Goal: Information Seeking & Learning: Learn about a topic

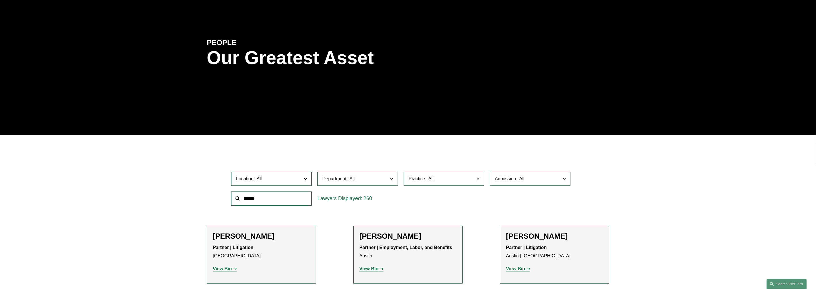
scroll to position [108, 0]
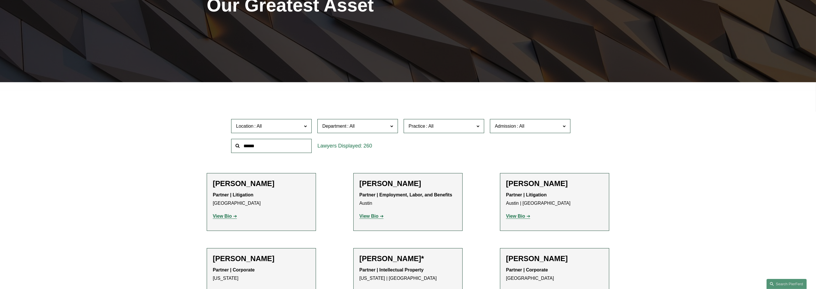
click at [275, 143] on input "text" at bounding box center [271, 146] width 80 height 14
type input "****"
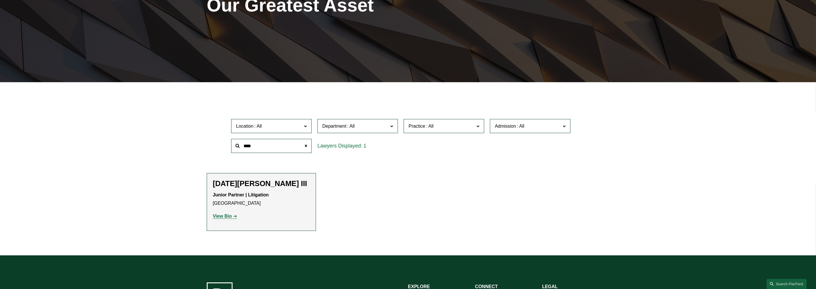
click at [227, 217] on strong "View Bio" at bounding box center [222, 216] width 19 height 5
click at [288, 125] on span "Location" at bounding box center [269, 126] width 66 height 8
click at [483, 163] on ul "Filter Location All [GEOGRAPHIC_DATA] [GEOGRAPHIC_DATA] [GEOGRAPHIC_DATA] [GEOG…" at bounding box center [407, 165] width 451 height 132
click at [0, 0] on link "[GEOGRAPHIC_DATA]" at bounding box center [0, 0] width 0 height 0
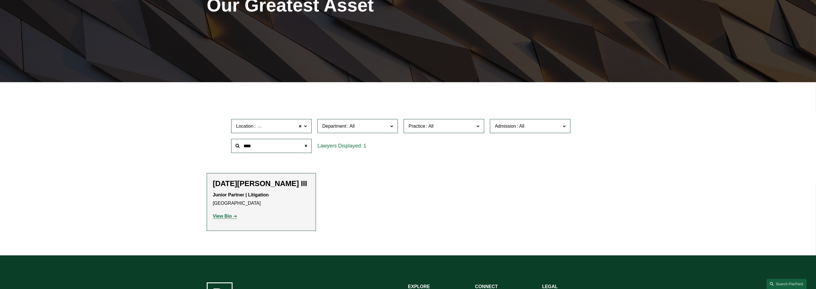
click at [423, 130] on span "Practice" at bounding box center [441, 126] width 66 height 8
click at [503, 128] on span "Admission" at bounding box center [505, 126] width 21 height 5
click at [0, 0] on link "[US_STATE]" at bounding box center [0, 0] width 0 height 0
click at [307, 148] on span at bounding box center [305, 145] width 11 height 11
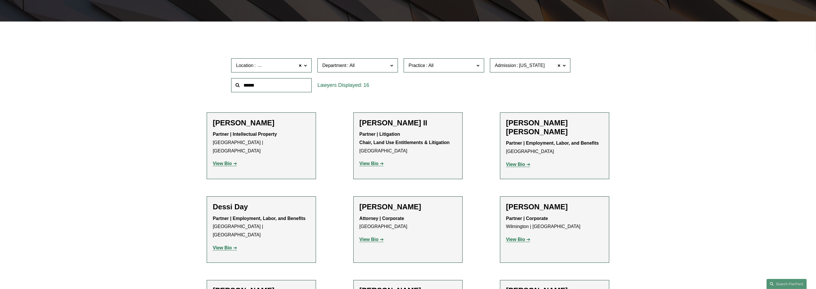
scroll to position [180, 0]
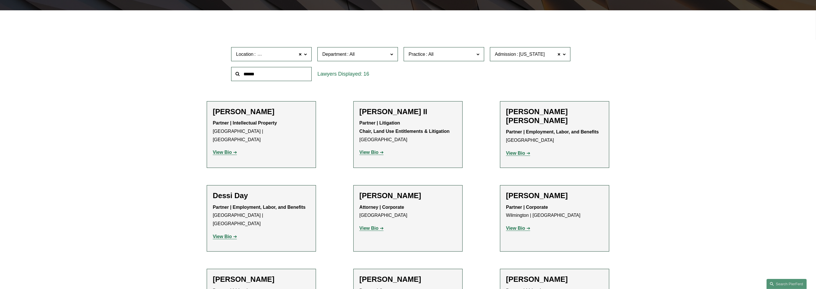
click at [342, 58] on span "Department" at bounding box center [355, 54] width 66 height 8
click at [0, 0] on link "Litigation" at bounding box center [0, 0] width 0 height 0
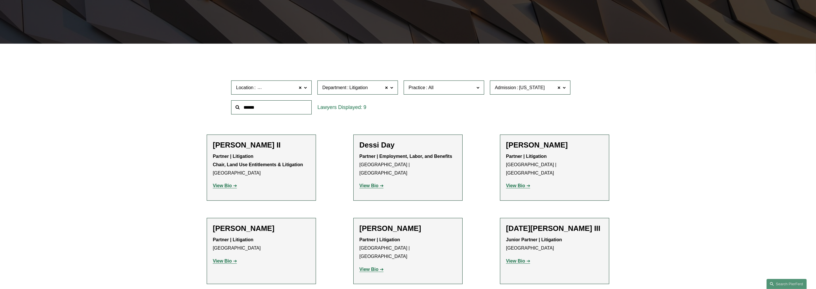
scroll to position [135, 0]
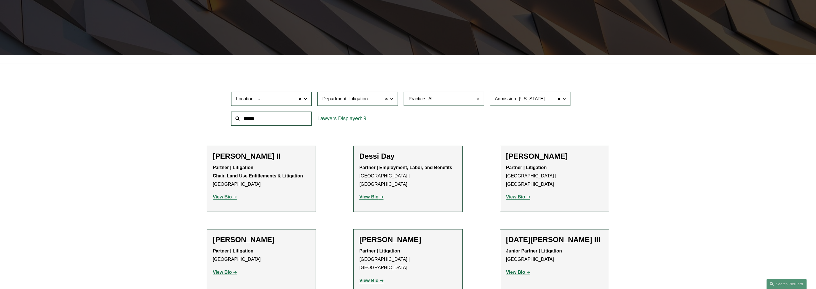
click at [284, 123] on input "text" at bounding box center [271, 118] width 80 height 14
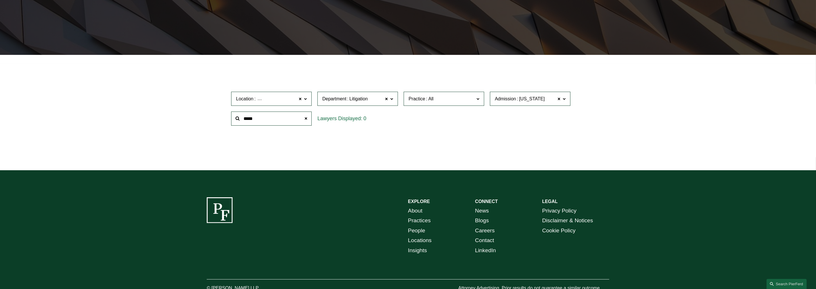
type input "*****"
click at [560, 98] on span at bounding box center [558, 98] width 3 height 7
click at [299, 97] on span at bounding box center [299, 98] width 3 height 7
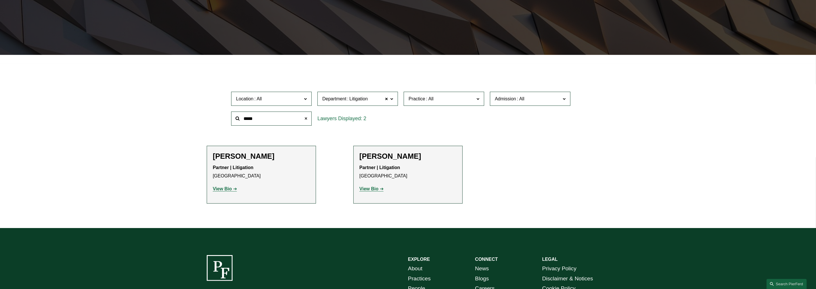
click at [307, 117] on span at bounding box center [305, 118] width 11 height 11
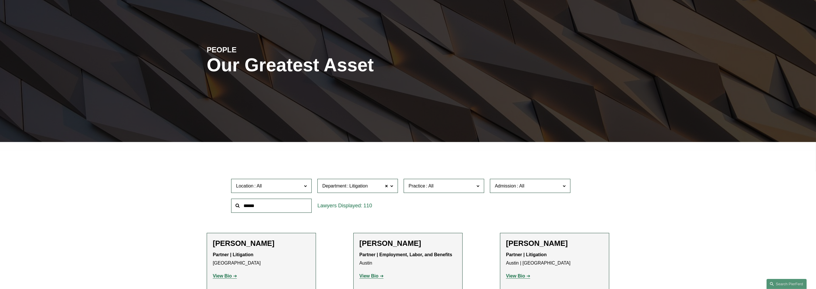
scroll to position [108, 0]
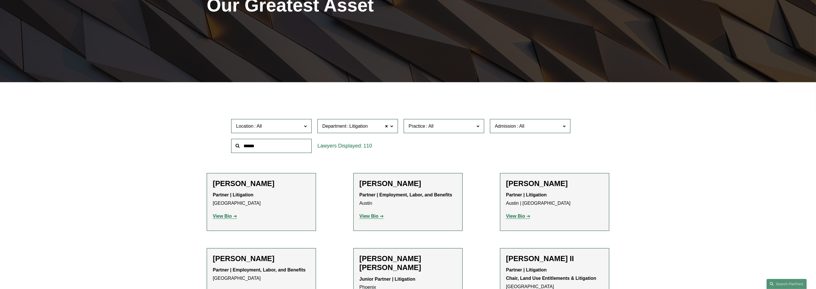
click at [303, 128] on label "Location" at bounding box center [271, 126] width 80 height 14
click at [0, 0] on link "[US_STATE]" at bounding box center [0, 0] width 0 height 0
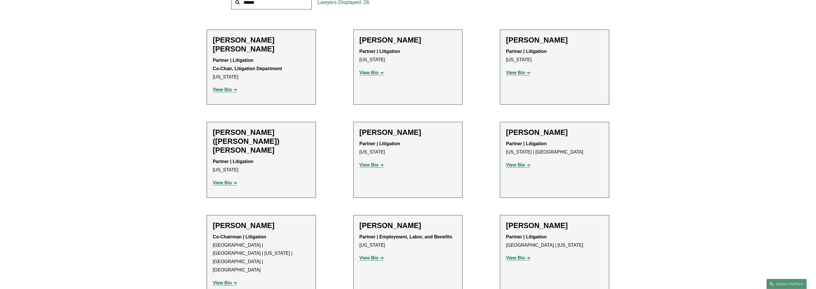
scroll to position [287, 0]
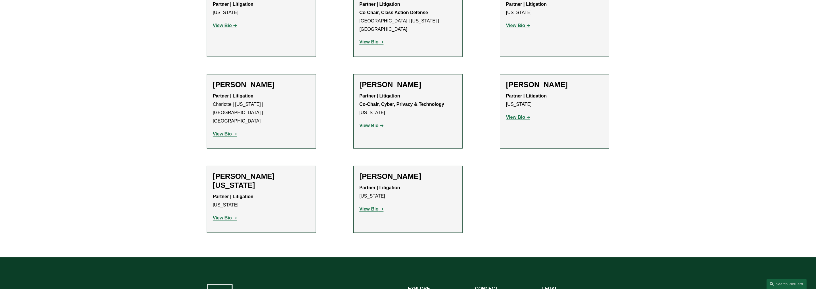
scroll to position [862, 0]
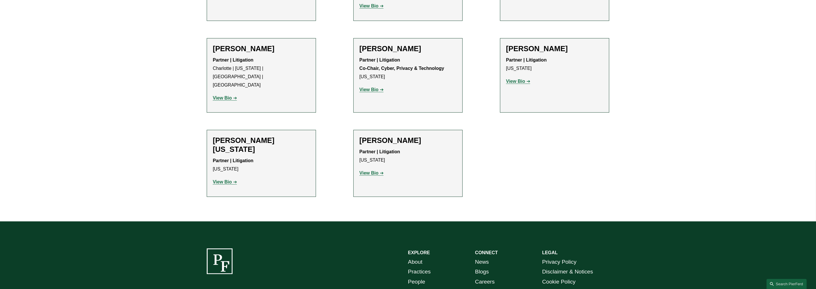
click at [228, 179] on strong "View Bio" at bounding box center [222, 181] width 19 height 5
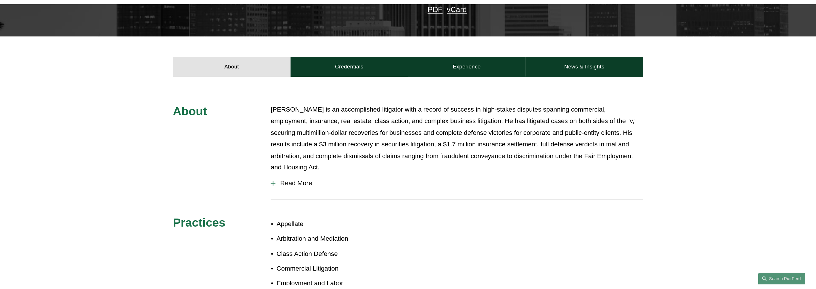
scroll to position [180, 0]
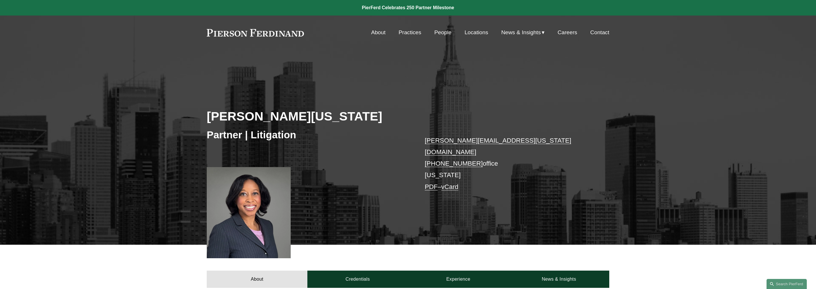
scroll to position [108, 0]
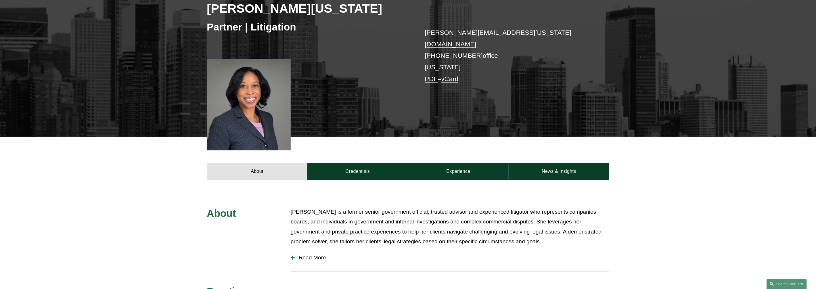
click at [319, 254] on span "Read More" at bounding box center [452, 257] width 314 height 6
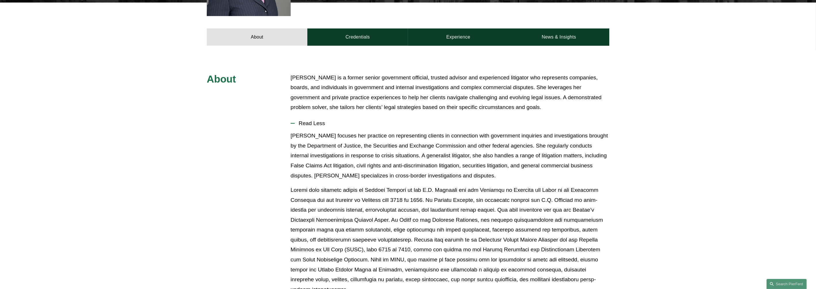
scroll to position [251, 0]
